Goal: Navigation & Orientation: Understand site structure

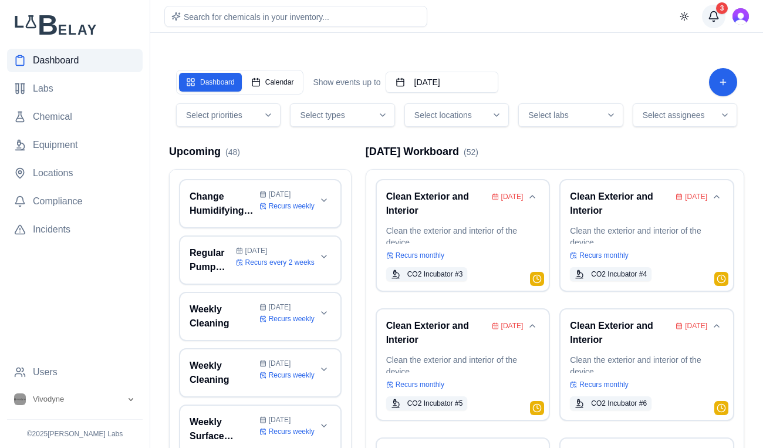
click at [721, 18] on button "3" at bounding box center [713, 16] width 23 height 23
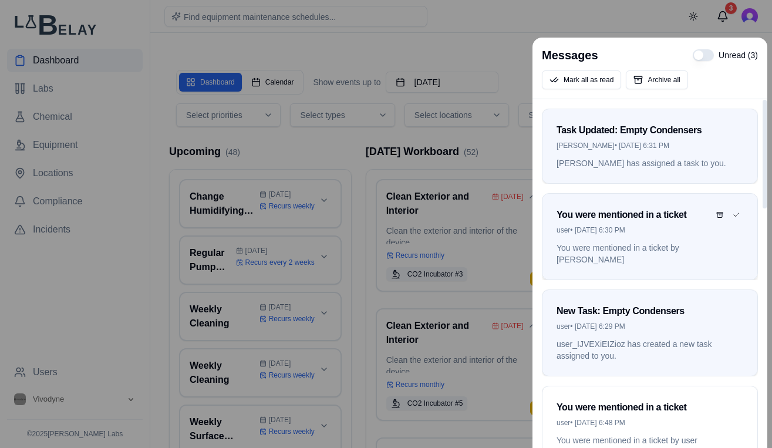
click at [677, 228] on div "user • [DATE] 6:30 PM" at bounding box center [650, 230] width 187 height 9
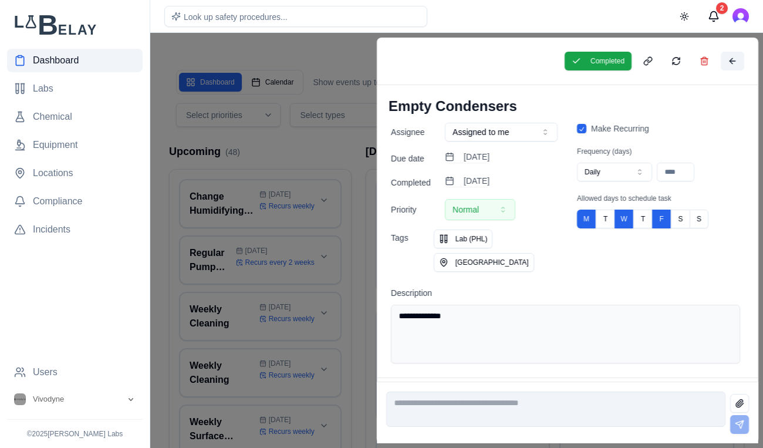
click at [734, 60] on button at bounding box center [732, 61] width 23 height 19
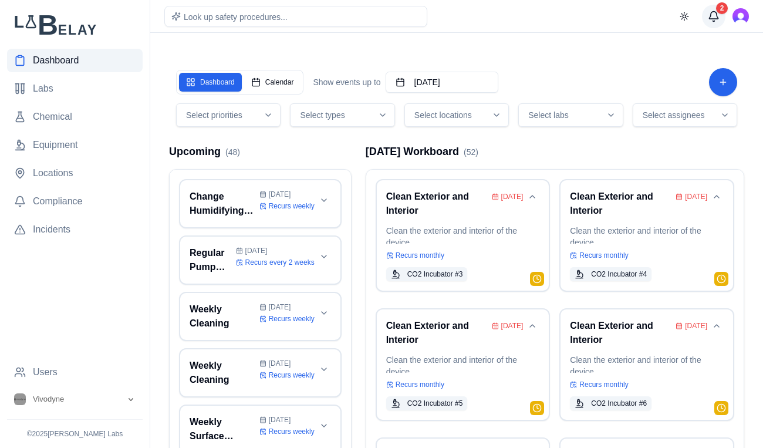
click at [717, 16] on button "2" at bounding box center [713, 16] width 23 height 23
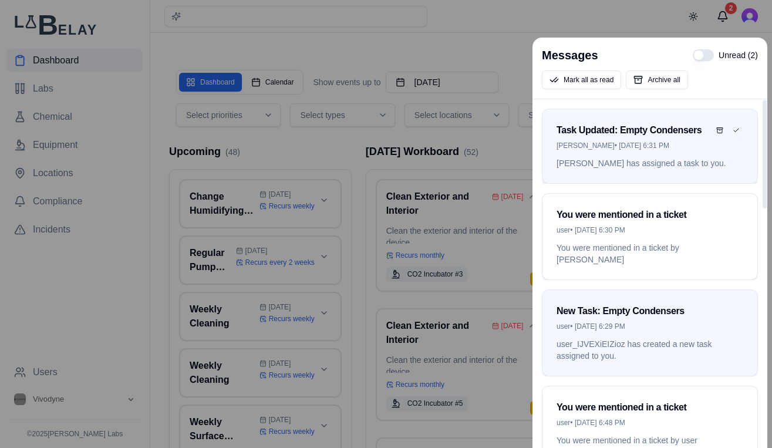
click at [679, 150] on div "Task Updated: Empty Condensers [PERSON_NAME] • [DATE] 6:31 PM" at bounding box center [650, 133] width 215 height 48
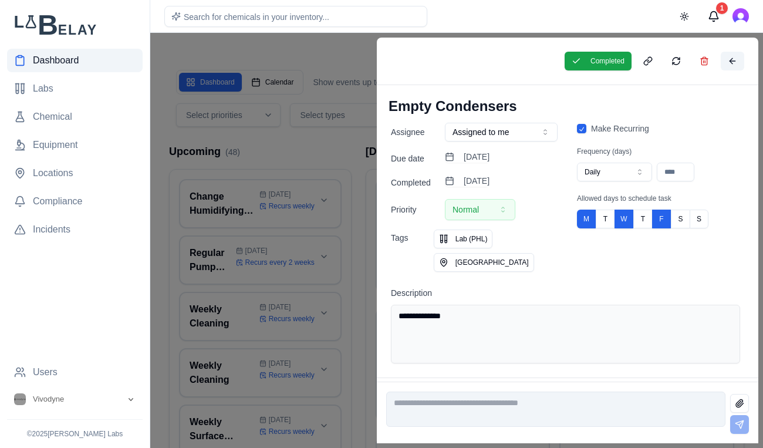
click at [738, 59] on button at bounding box center [732, 61] width 23 height 19
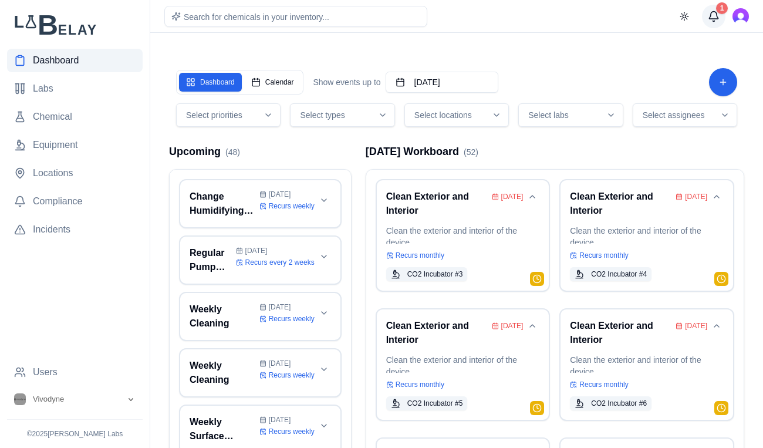
click at [720, 10] on div "1" at bounding box center [722, 8] width 12 height 12
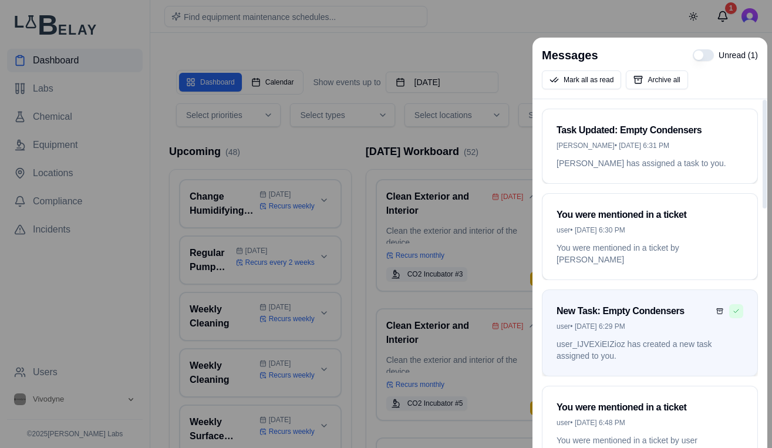
click at [740, 312] on button "Mark as read" at bounding box center [736, 311] width 14 height 14
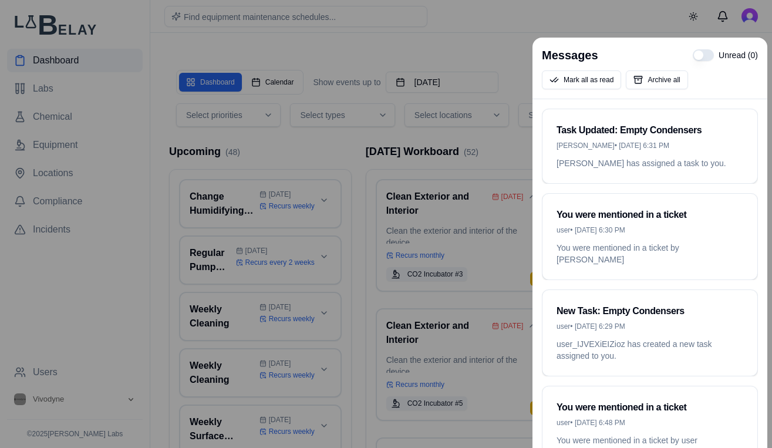
click at [533, 53] on div "Messages Unread ( 0 ) [PERSON_NAME] all as read Archive all" at bounding box center [650, 69] width 235 height 62
click at [506, 55] on div at bounding box center [386, 224] width 772 height 448
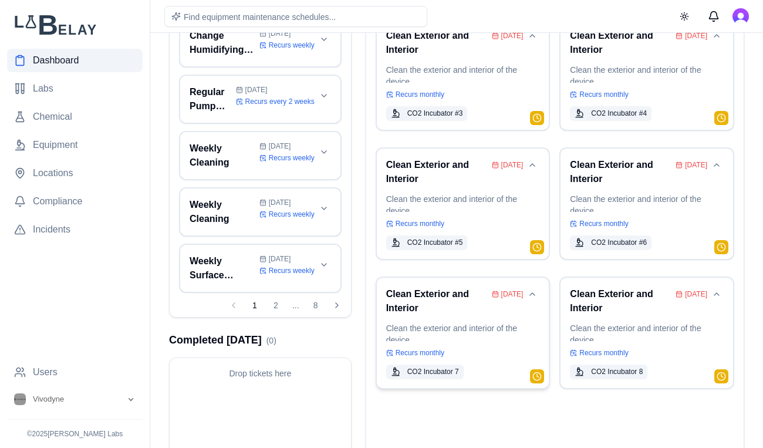
scroll to position [198, 0]
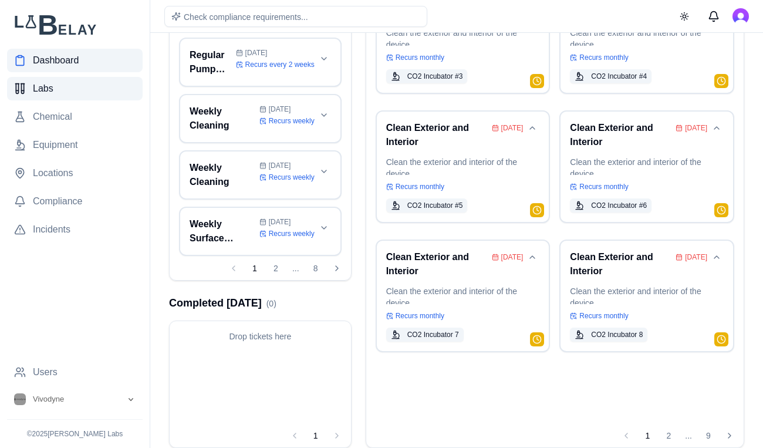
click at [51, 83] on span "Labs" at bounding box center [43, 89] width 21 height 14
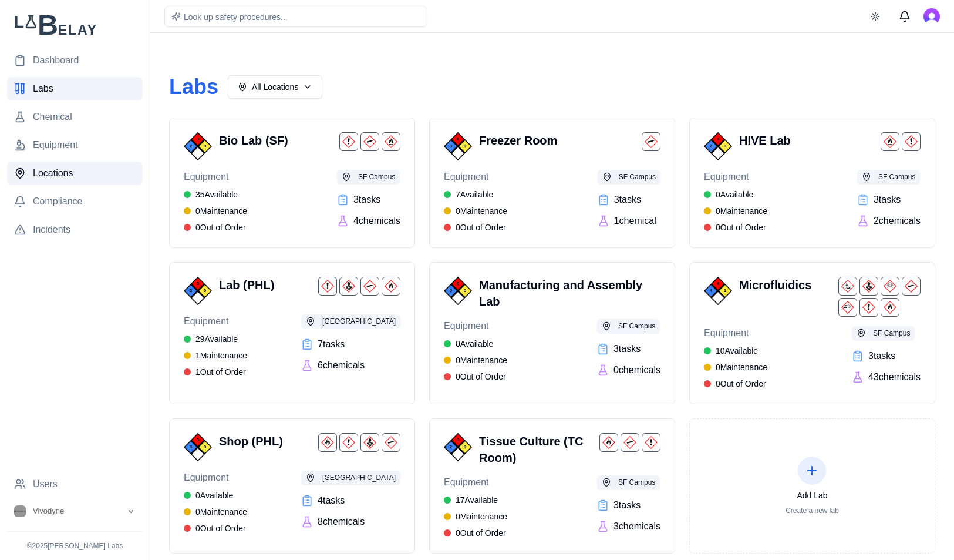
click at [53, 179] on span "Locations" at bounding box center [53, 173] width 41 height 14
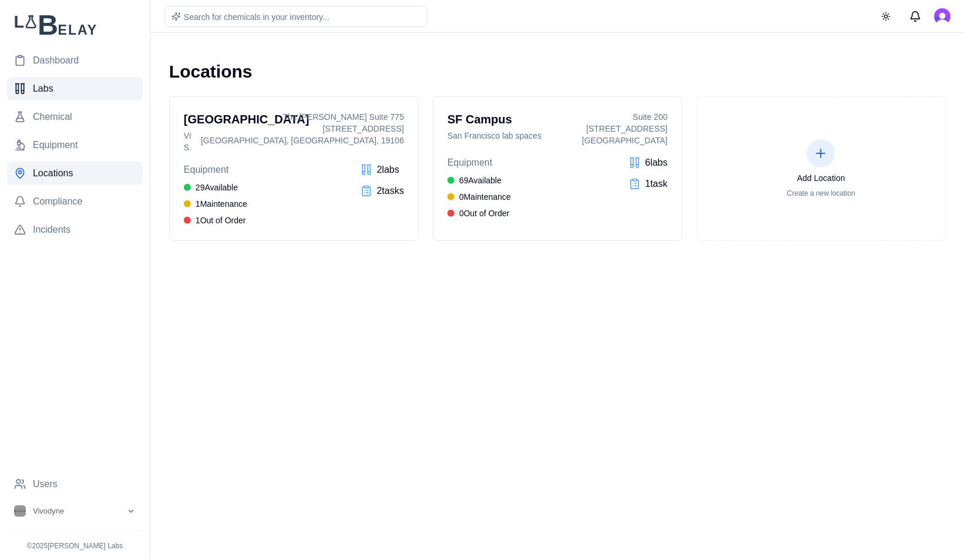
click at [43, 86] on span "Labs" at bounding box center [43, 89] width 21 height 14
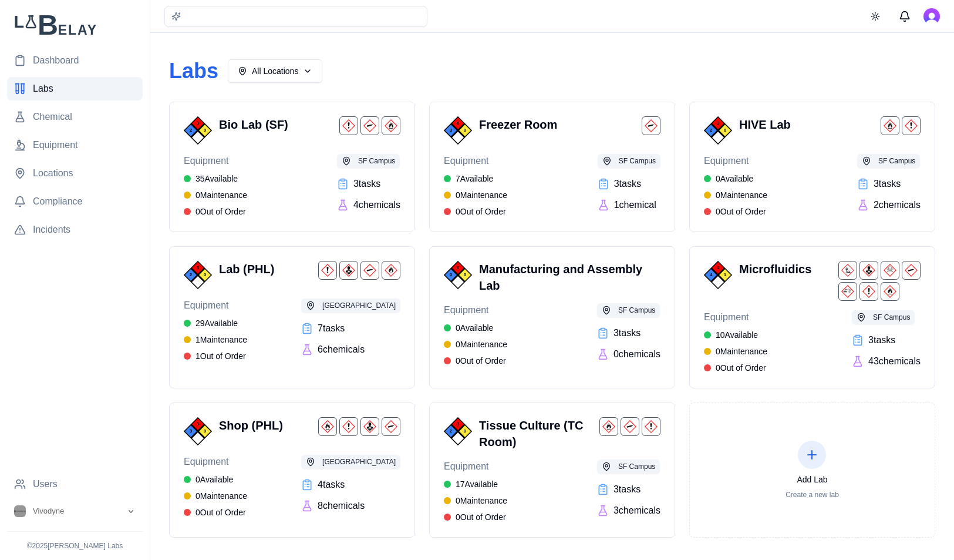
scroll to position [16, 0]
click at [65, 124] on link "Chemical" at bounding box center [75, 116] width 136 height 23
click at [65, 144] on span "Equipment" at bounding box center [55, 145] width 45 height 14
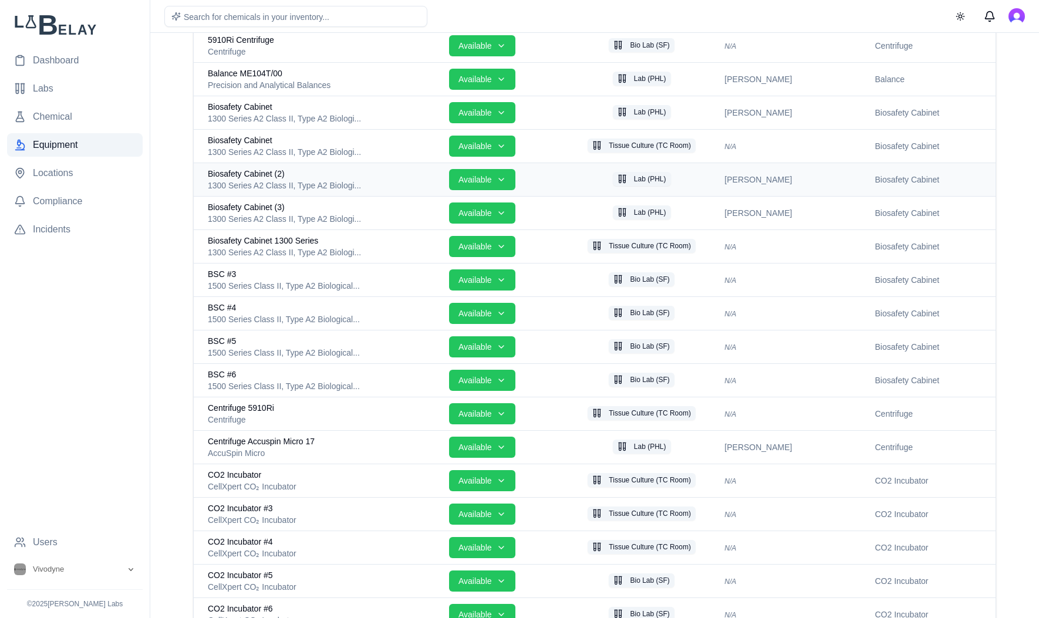
scroll to position [253, 0]
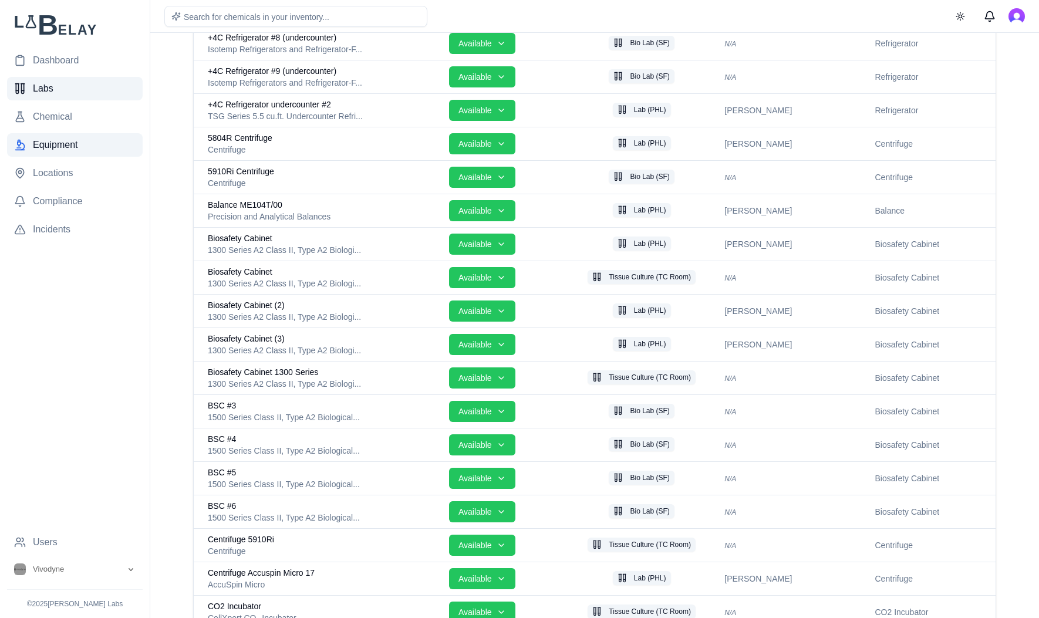
click at [71, 93] on link "Labs" at bounding box center [75, 88] width 136 height 23
